Goal: Task Accomplishment & Management: Manage account settings

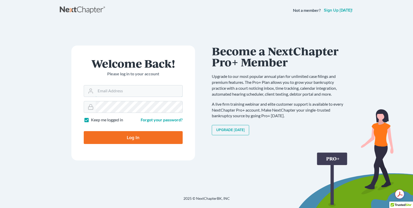
type input "[EMAIL_ADDRESS][DOMAIN_NAME]"
click at [134, 141] on input "Log In" at bounding box center [133, 137] width 99 height 13
type input "Thinking..."
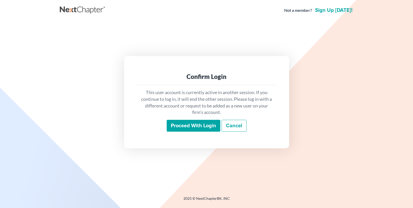
click at [192, 127] on input "Proceed with login" at bounding box center [194, 126] width 54 height 12
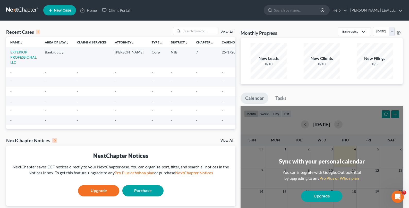
click at [26, 58] on link "EXTERIOR PROFESSIONAL LLC" at bounding box center [23, 57] width 26 height 15
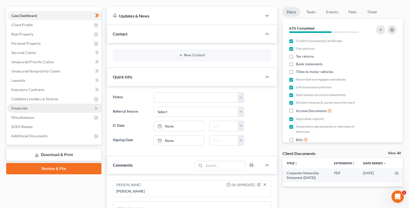
scroll to position [86, 0]
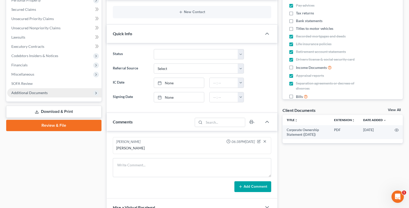
click at [97, 94] on icon at bounding box center [96, 93] width 4 height 4
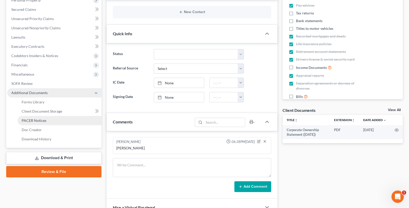
click at [29, 121] on span "PACER Notices" at bounding box center [34, 121] width 25 height 4
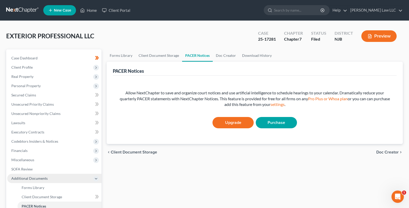
click at [232, 124] on link "Upgrade" at bounding box center [233, 122] width 41 height 11
